Goal: Entertainment & Leisure: Consume media (video, audio)

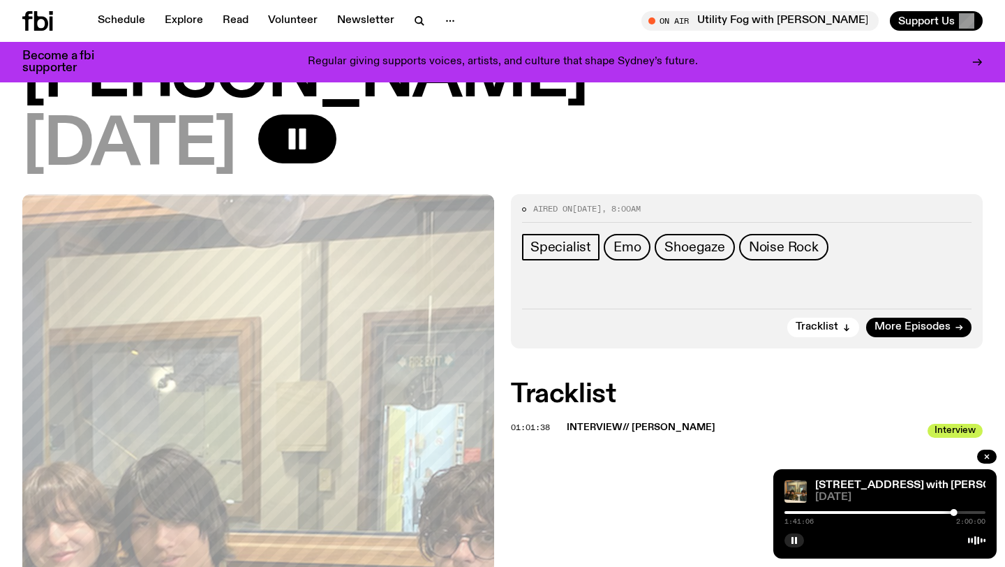
scroll to position [100, 0]
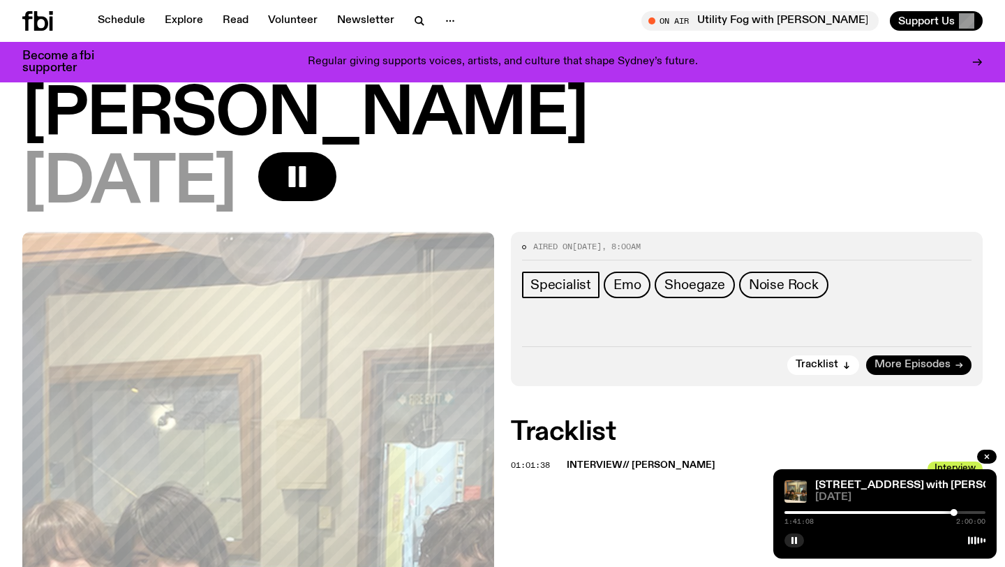
click at [954, 355] on link "More Episodes" at bounding box center [918, 365] width 105 height 20
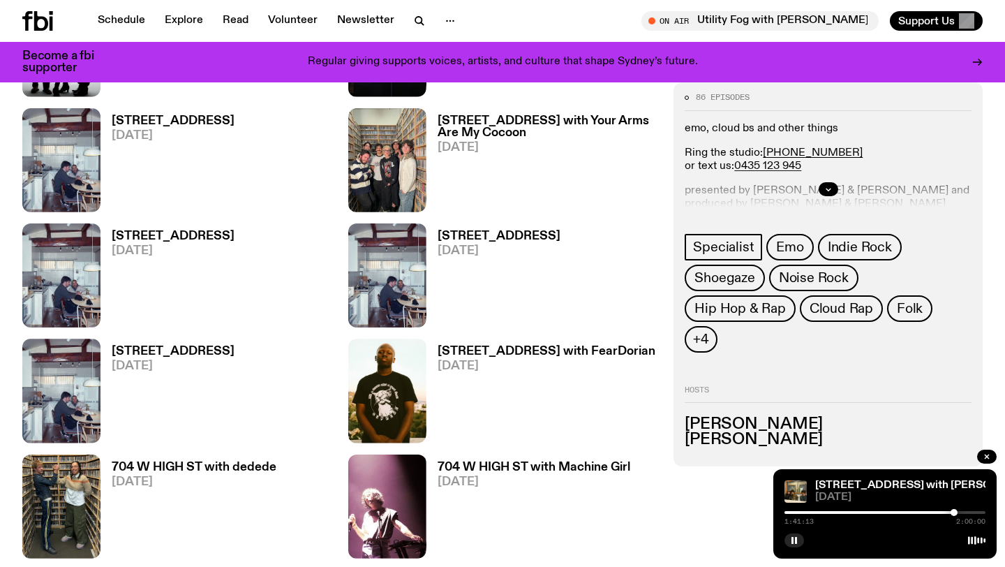
scroll to position [828, 0]
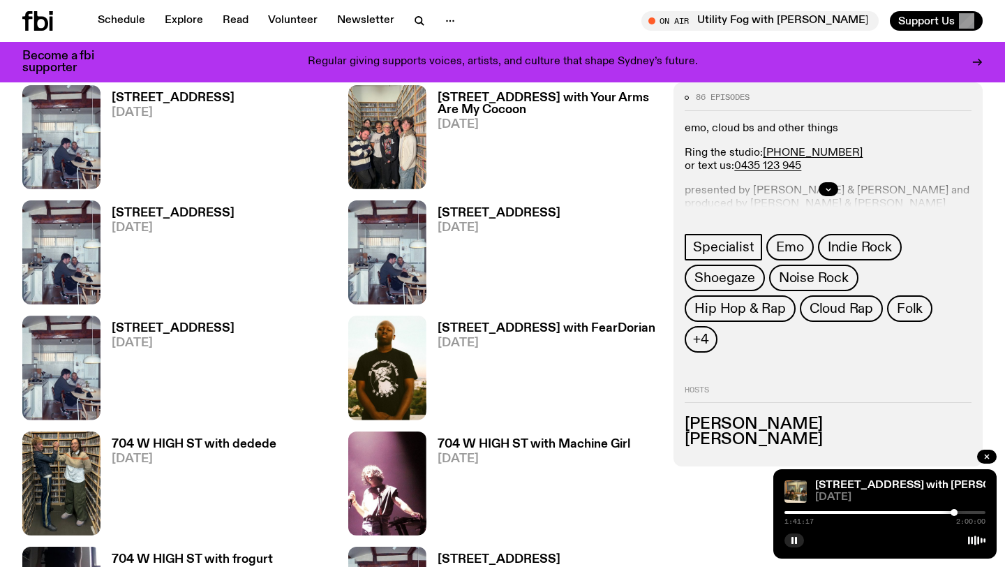
click at [538, 494] on link "704 W HIGH ST with Machine Girl [DEMOGRAPHIC_DATA][DATE]" at bounding box center [528, 486] width 204 height 97
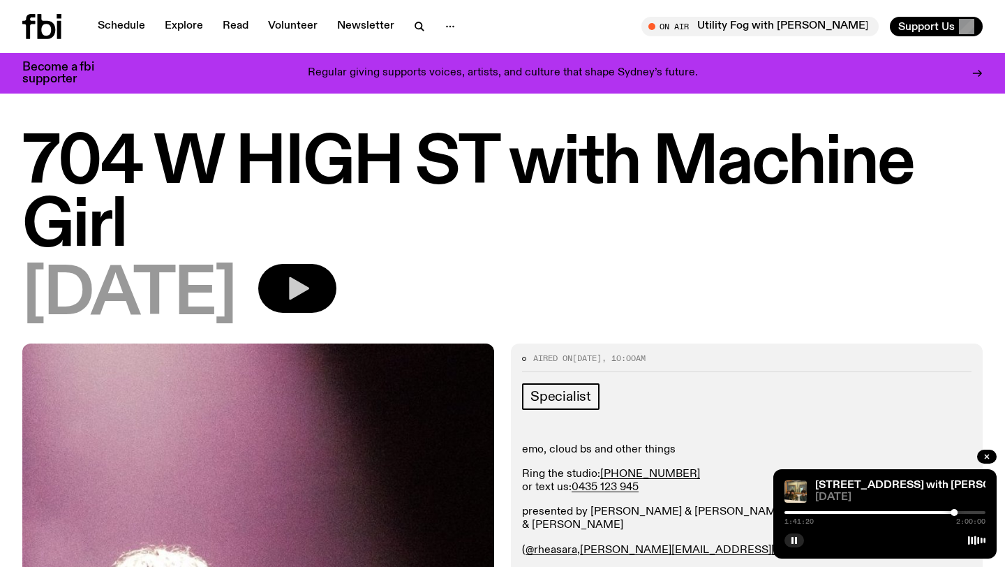
click at [311, 281] on icon "button" at bounding box center [297, 288] width 28 height 28
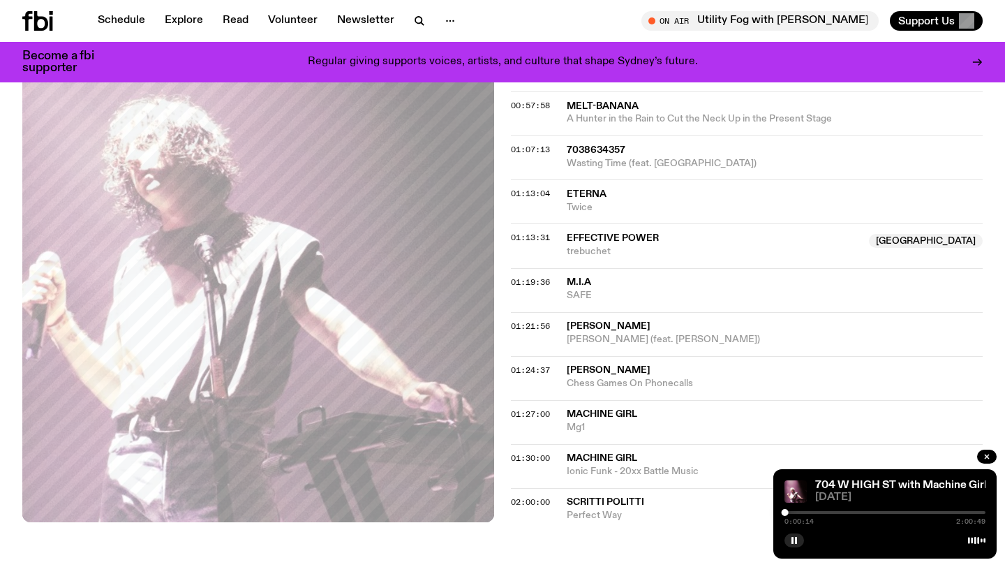
scroll to position [1331, 0]
click at [867, 512] on div at bounding box center [884, 512] width 201 height 3
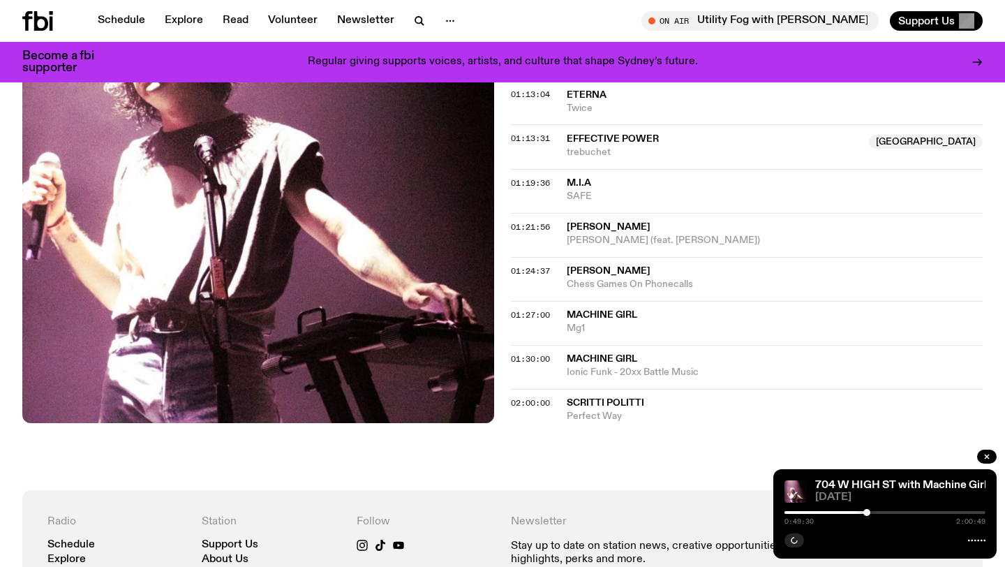
scroll to position [1430, 0]
click at [939, 512] on div at bounding box center [884, 512] width 201 height 3
click at [614, 344] on div "01:27:00 Machine Girl Mg1" at bounding box center [747, 366] width 472 height 44
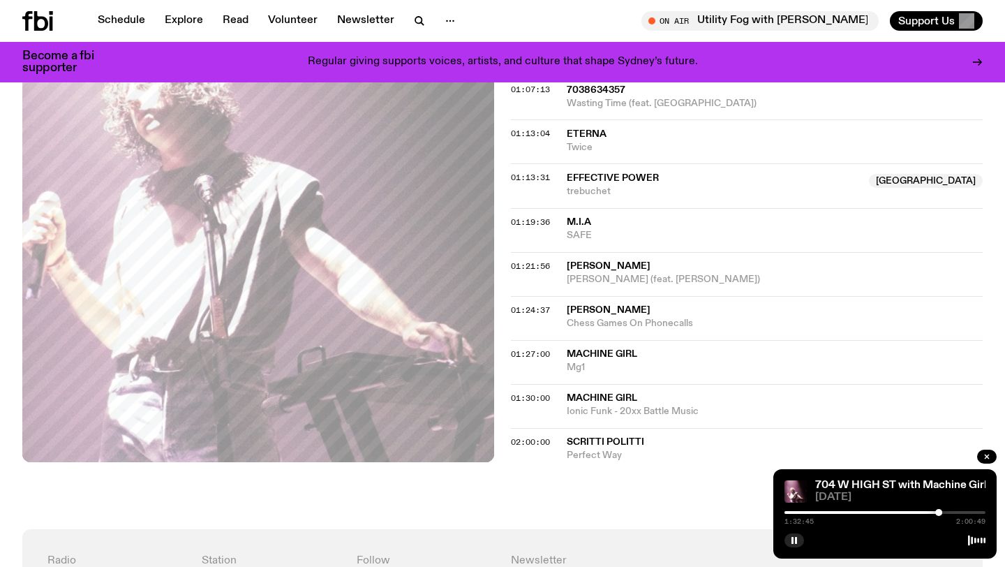
scroll to position [1392, 0]
click at [944, 514] on div "1:32:47 2:00:49" at bounding box center [884, 516] width 201 height 17
click at [946, 511] on div at bounding box center [884, 512] width 201 height 3
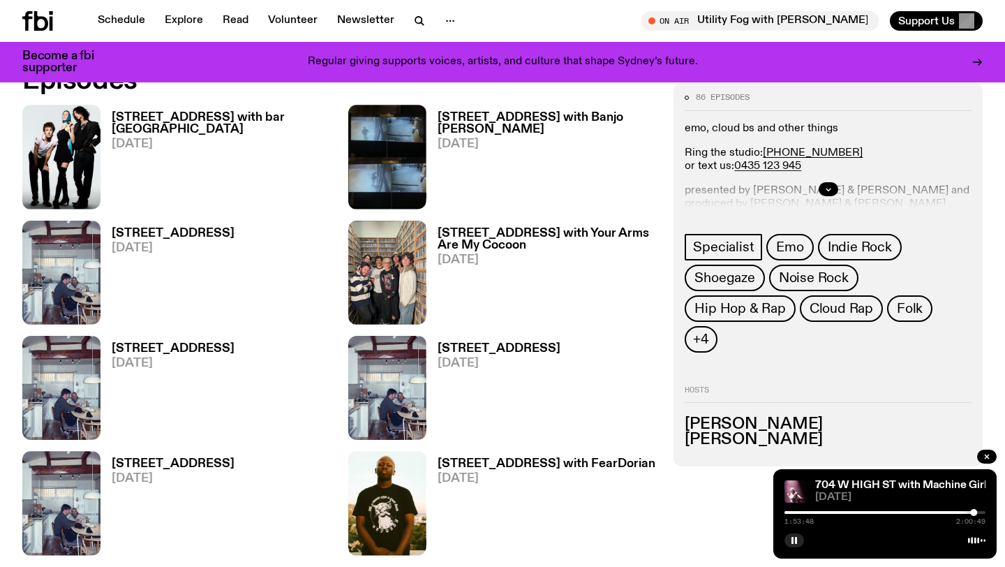
scroll to position [691, 0]
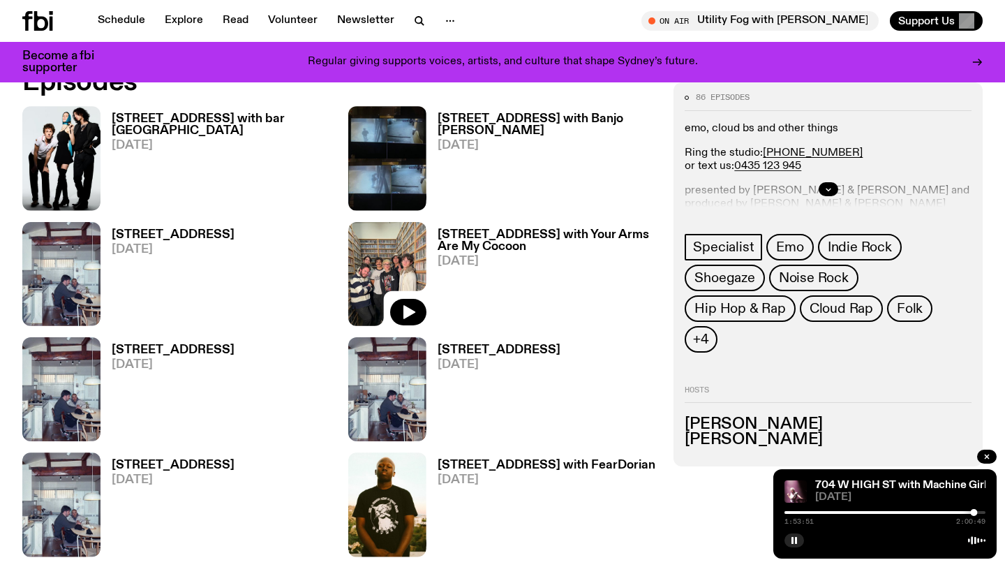
click at [364, 234] on img at bounding box center [387, 274] width 78 height 104
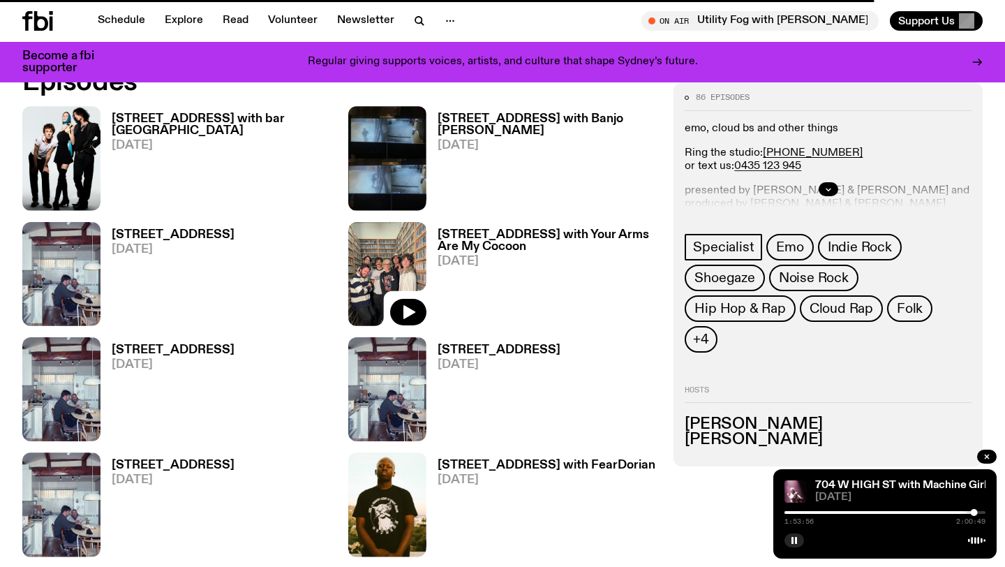
click at [365, 238] on img at bounding box center [387, 274] width 78 height 104
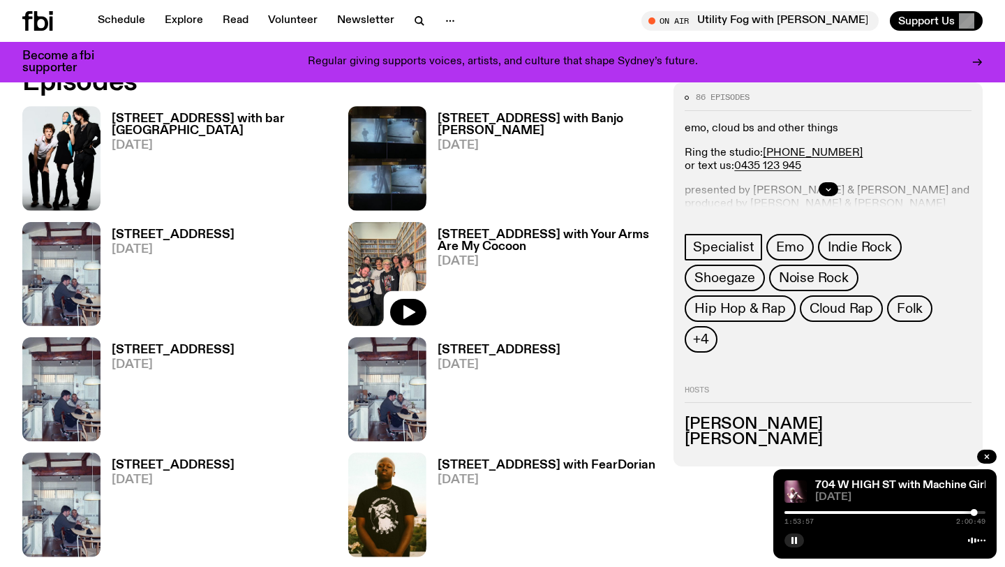
click at [361, 276] on img at bounding box center [387, 274] width 78 height 104
click at [410, 305] on icon "button" at bounding box center [408, 312] width 17 height 17
click at [477, 251] on h3 "[STREET_ADDRESS] with Your Arms Are My Cocoon" at bounding box center [548, 241] width 220 height 24
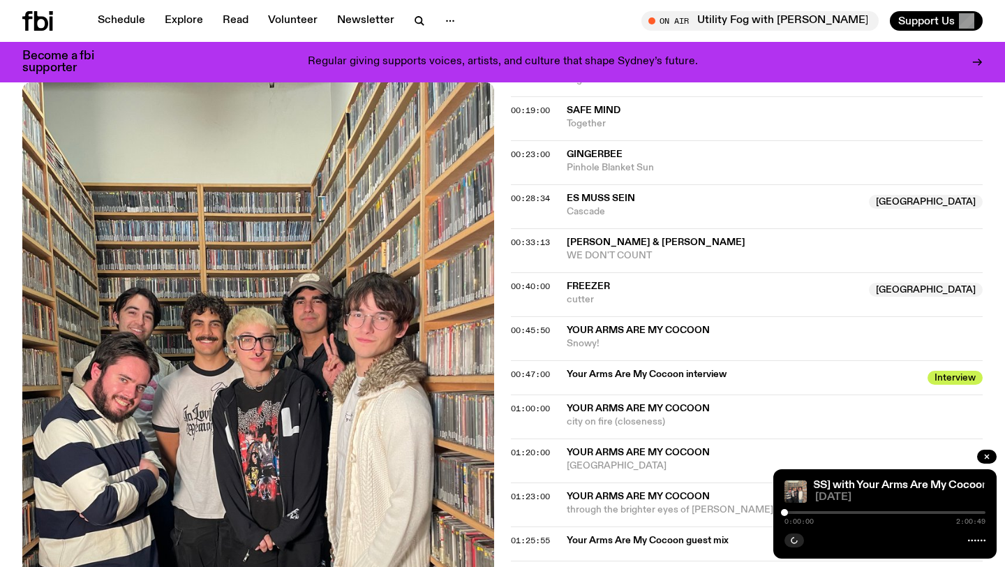
scroll to position [807, 0]
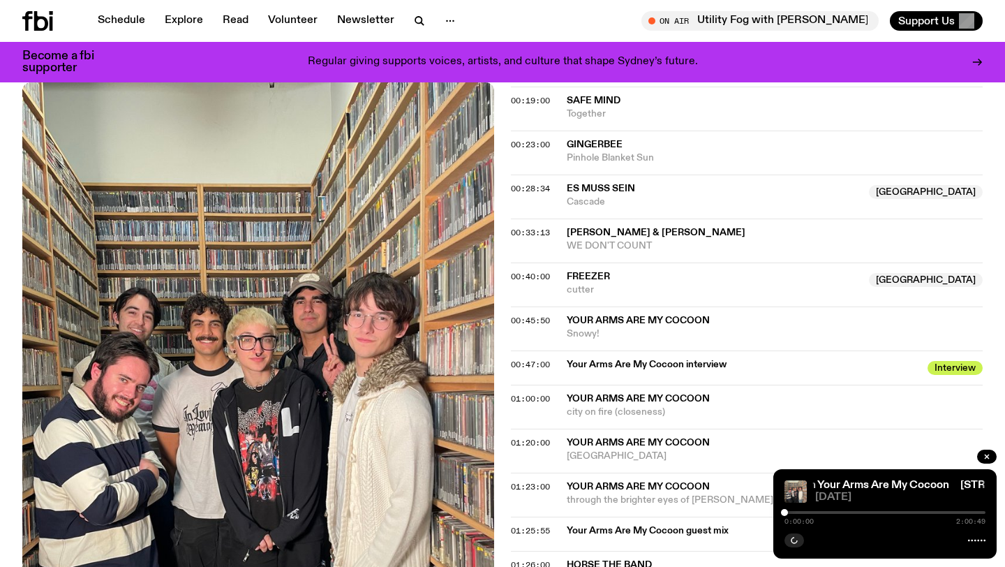
click at [851, 511] on div at bounding box center [884, 512] width 201 height 3
click at [860, 511] on div at bounding box center [884, 512] width 201 height 3
click at [862, 512] on div at bounding box center [861, 512] width 7 height 7
click at [864, 512] on div at bounding box center [863, 512] width 7 height 7
click at [863, 512] on div at bounding box center [863, 512] width 7 height 7
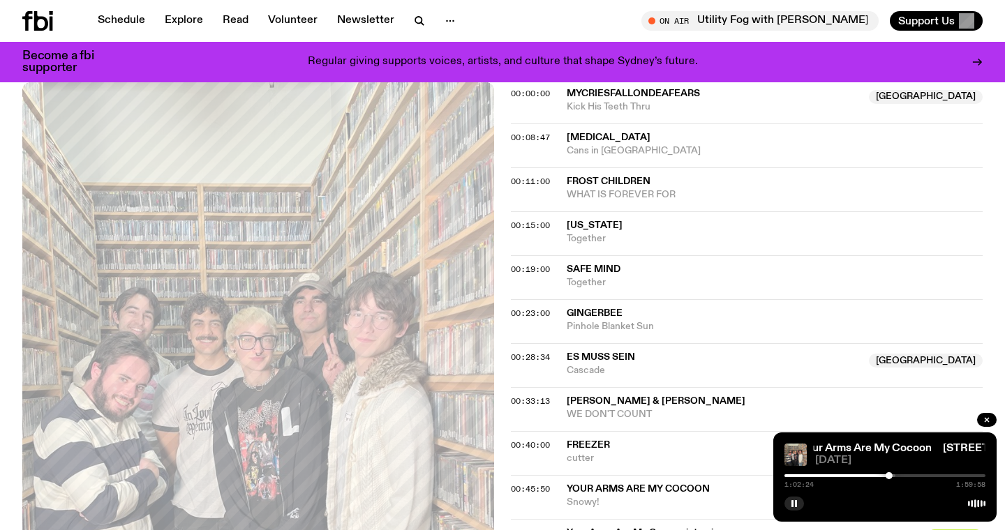
scroll to position [1155, 0]
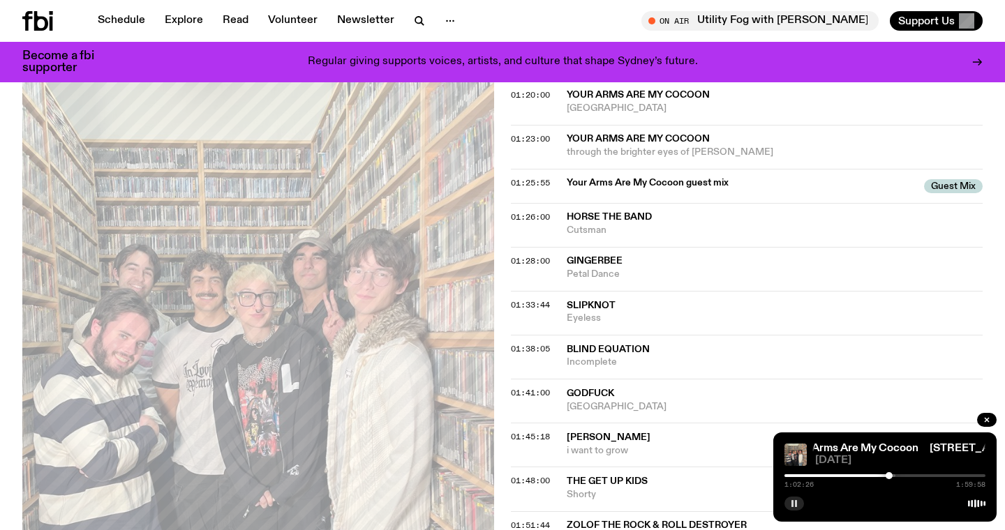
click at [793, 507] on icon "button" at bounding box center [794, 504] width 8 height 8
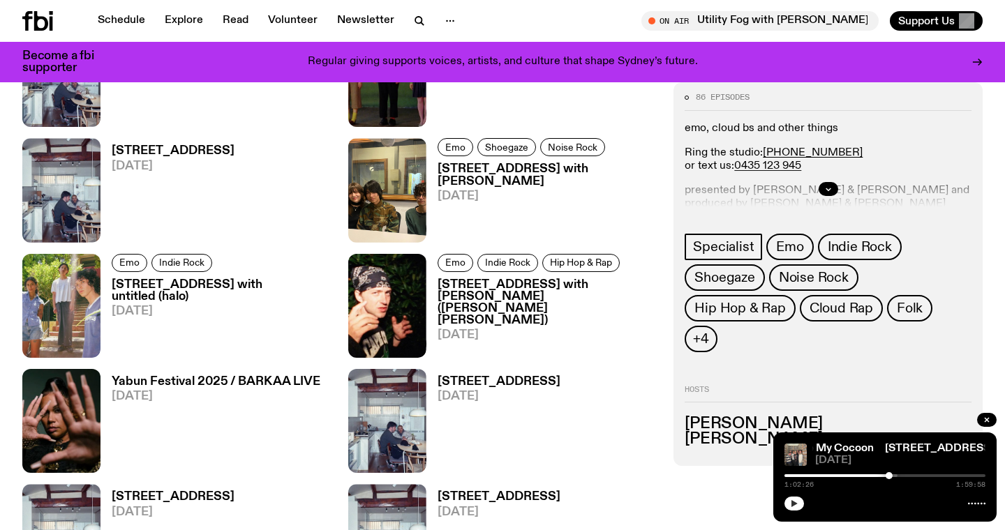
scroll to position [2165, 0]
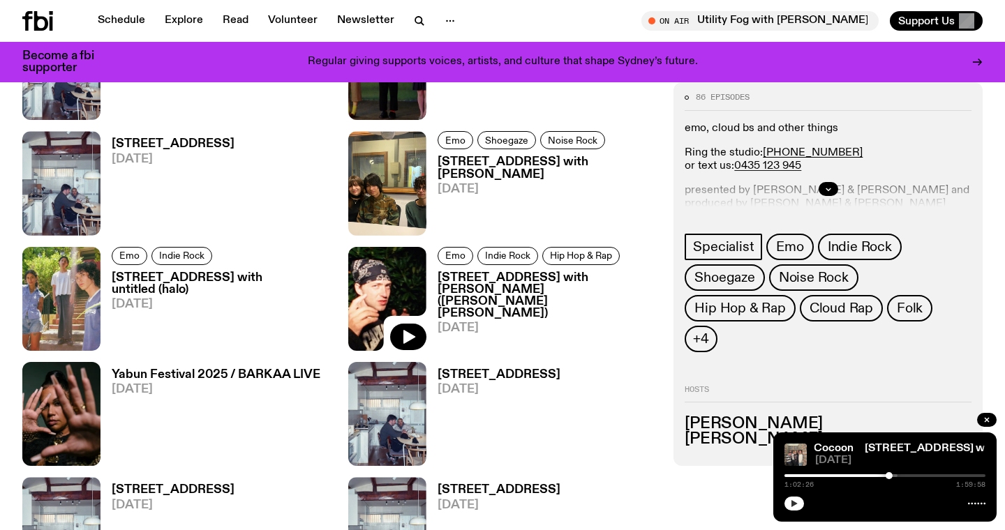
click at [401, 291] on img at bounding box center [387, 299] width 78 height 104
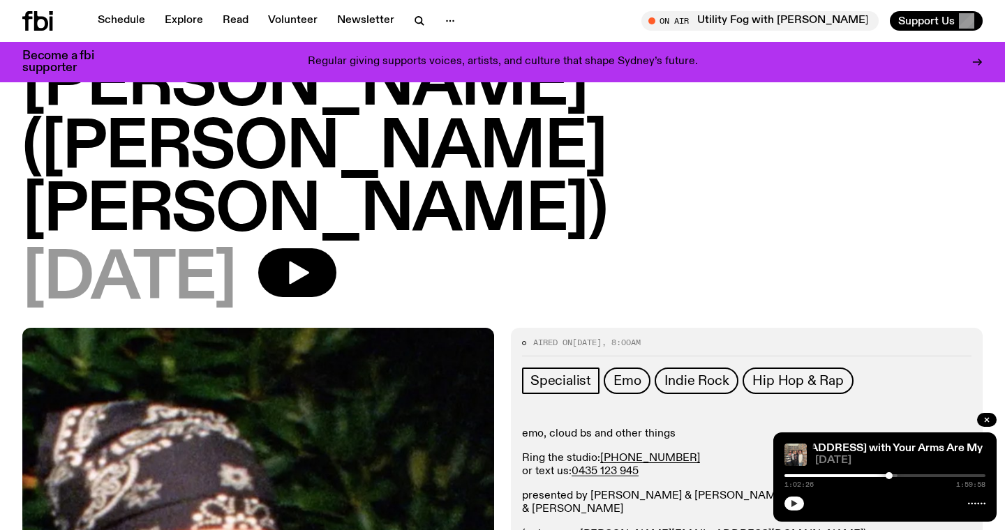
scroll to position [131, 0]
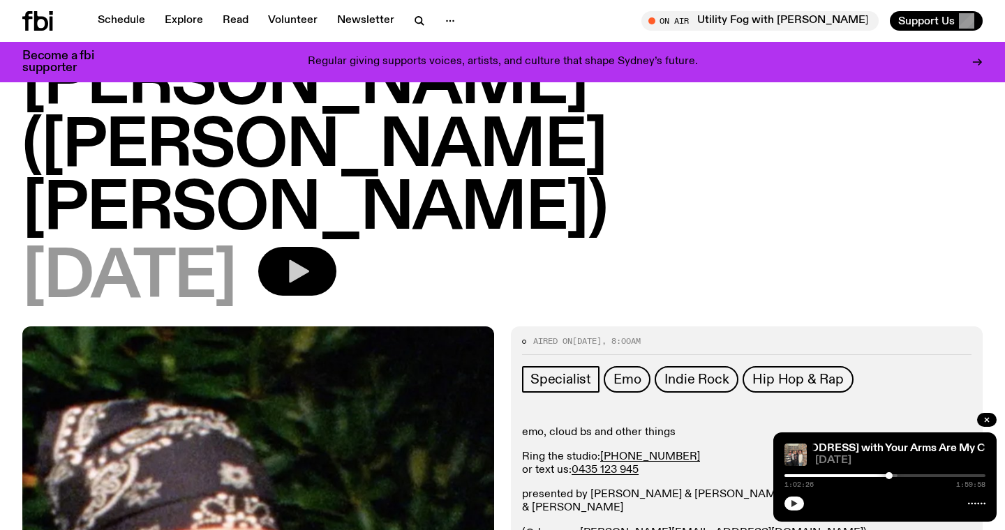
click at [336, 247] on button "button" at bounding box center [297, 271] width 78 height 49
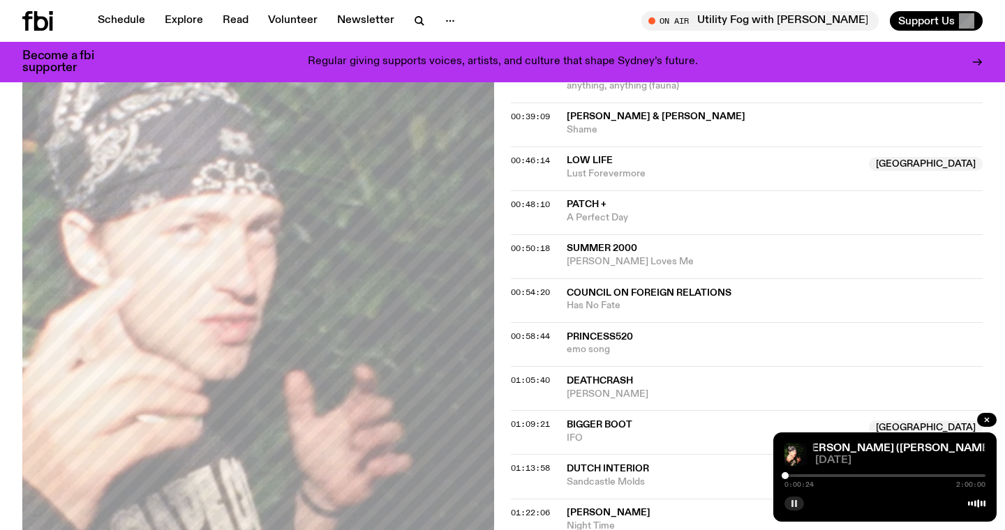
scroll to position [1226, 0]
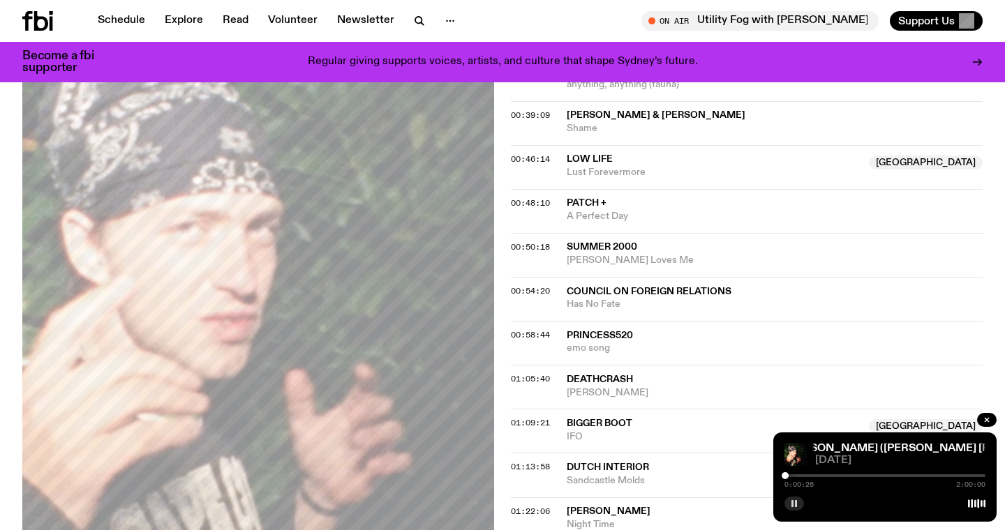
click at [948, 472] on div "0:00:26 2:00:00" at bounding box center [884, 480] width 201 height 17
click at [944, 476] on div at bounding box center [884, 476] width 201 height 3
click at [930, 475] on div at bounding box center [843, 476] width 201 height 3
click at [923, 498] on div "01:13:58 Dutch Interior Sandcastle Molds" at bounding box center [747, 520] width 472 height 44
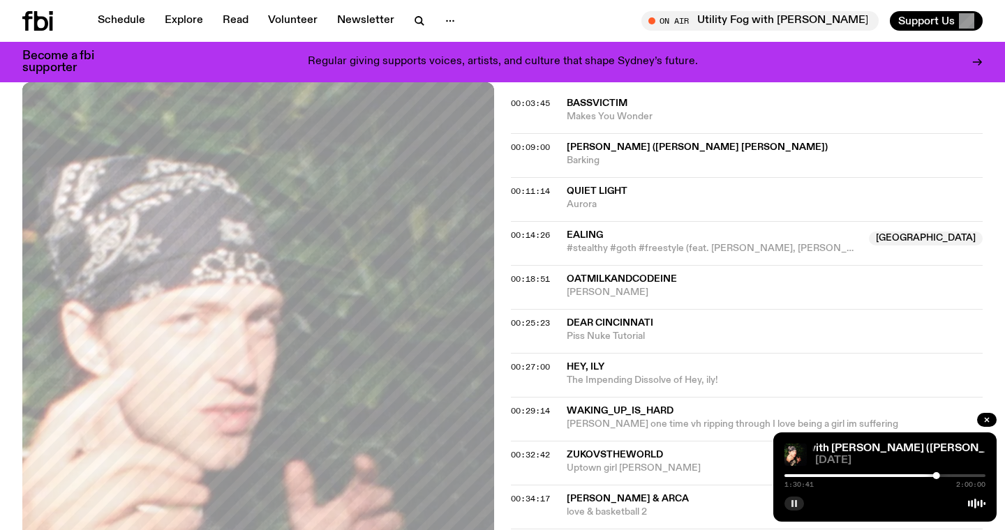
scroll to position [753, 0]
click at [793, 505] on rect "button" at bounding box center [792, 503] width 2 height 7
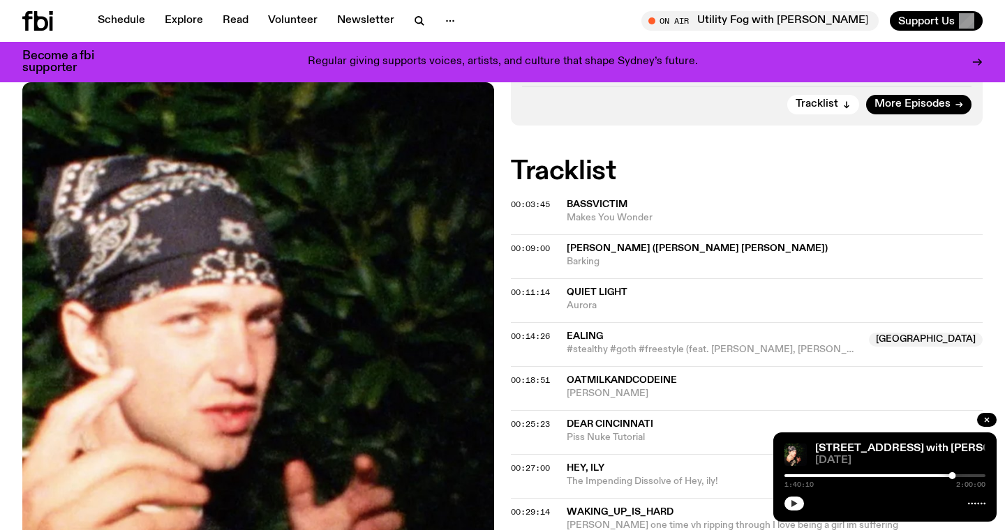
scroll to position [582, 0]
